Goal: Information Seeking & Learning: Check status

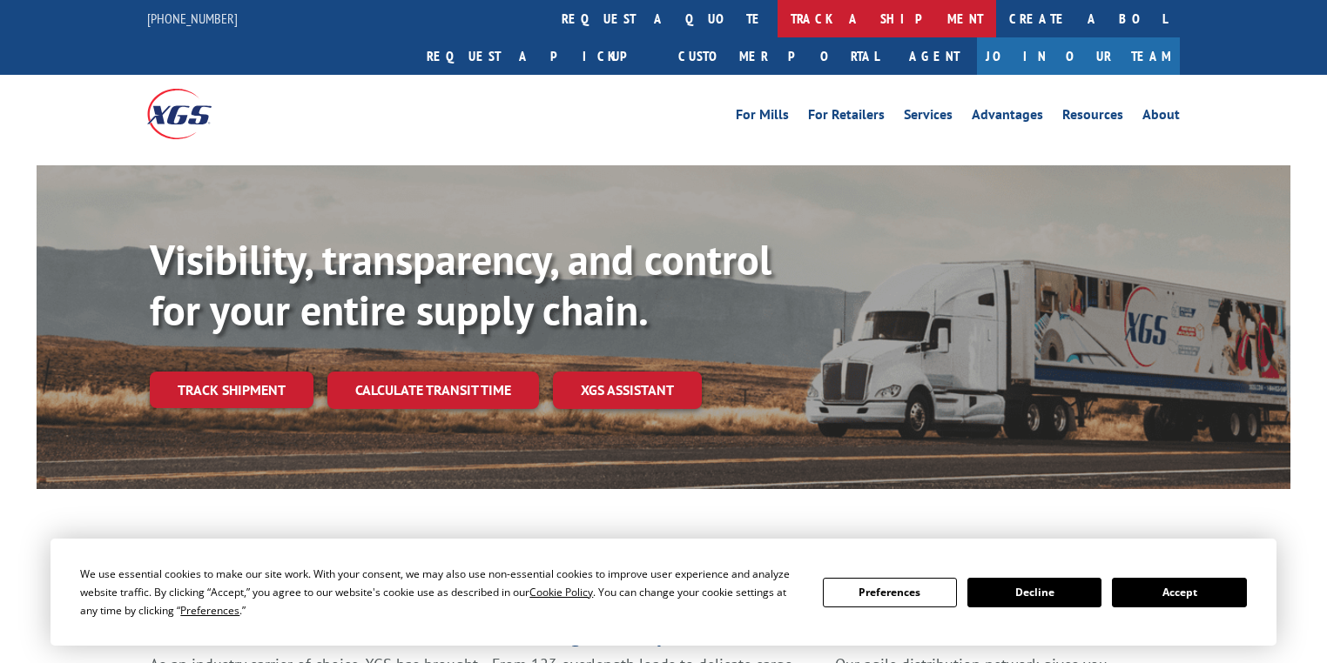
click at [777, 35] on link "track a shipment" at bounding box center [886, 18] width 219 height 37
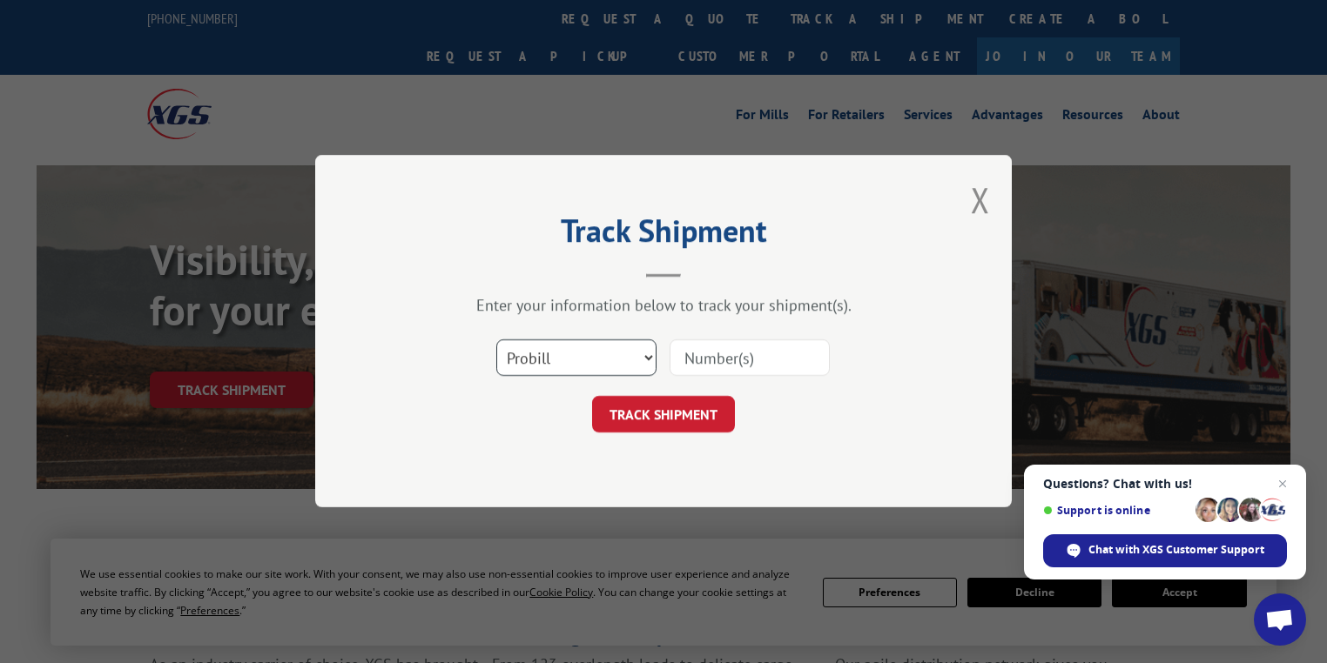
click at [525, 362] on select "Select category... Probill BOL PO" at bounding box center [576, 358] width 160 height 37
select select "po"
click at [496, 340] on select "Select category... Probill BOL PO" at bounding box center [576, 358] width 160 height 37
click at [698, 373] on input at bounding box center [749, 358] width 160 height 37
paste input "28512312"
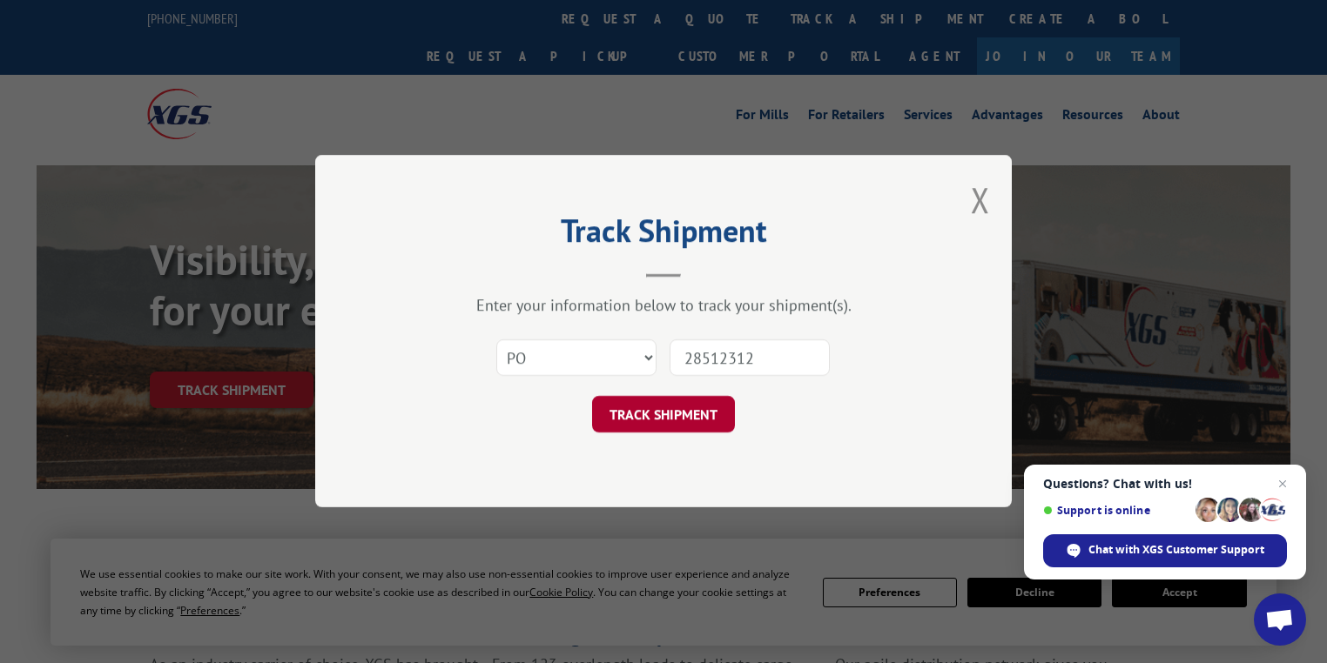
type input "28512312"
click at [685, 421] on button "TRACK SHIPMENT" at bounding box center [663, 415] width 143 height 37
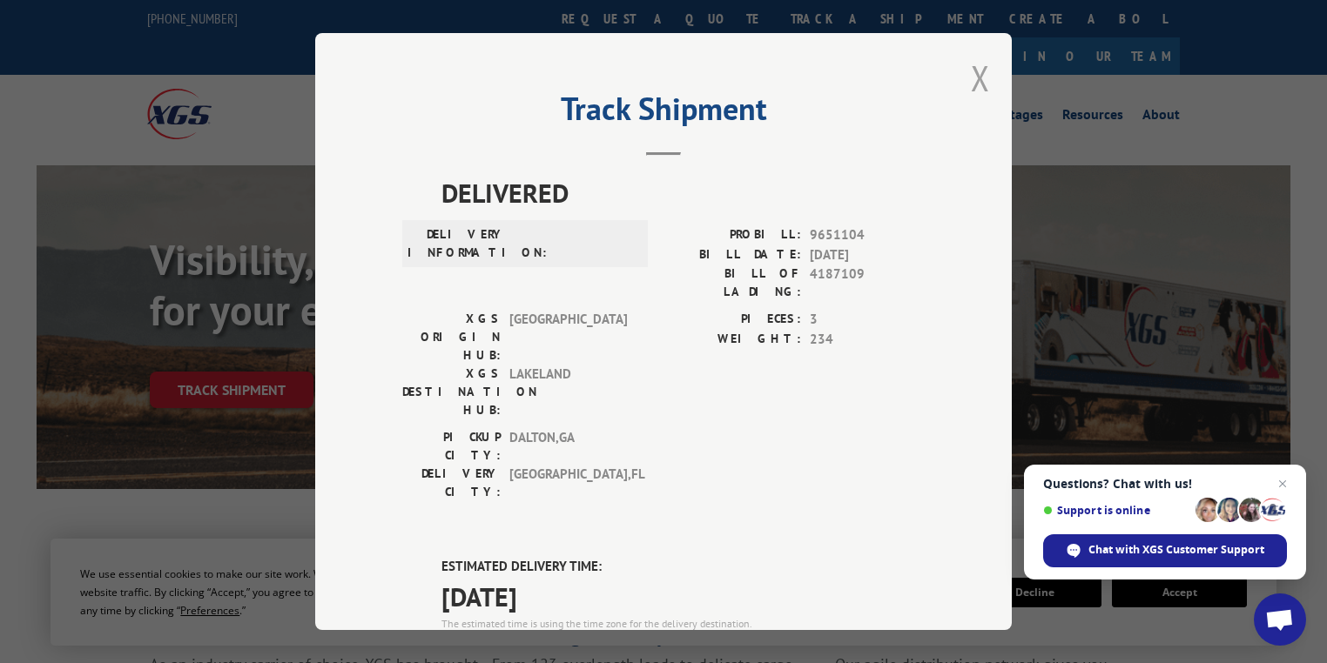
click at [971, 84] on button "Close modal" at bounding box center [980, 78] width 19 height 46
